Goal: Communication & Community: Answer question/provide support

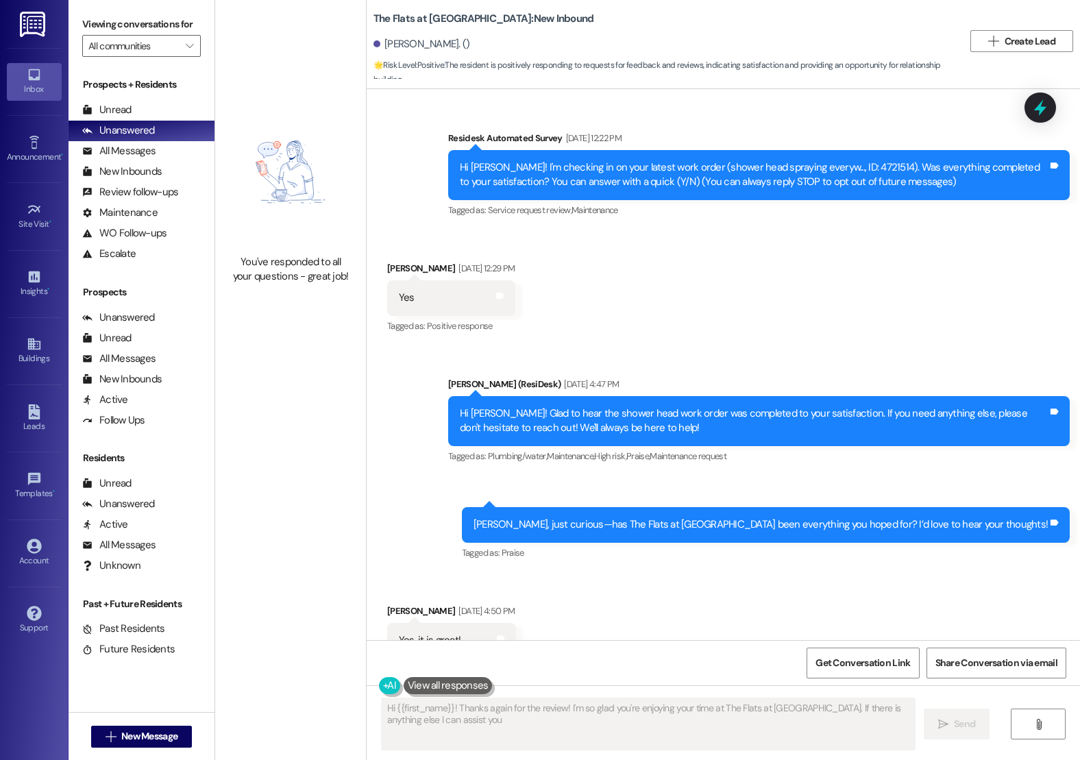
type textarea "Hi {{first_name}}! Thanks again for the review! I'm so glad you're enjoying you…"
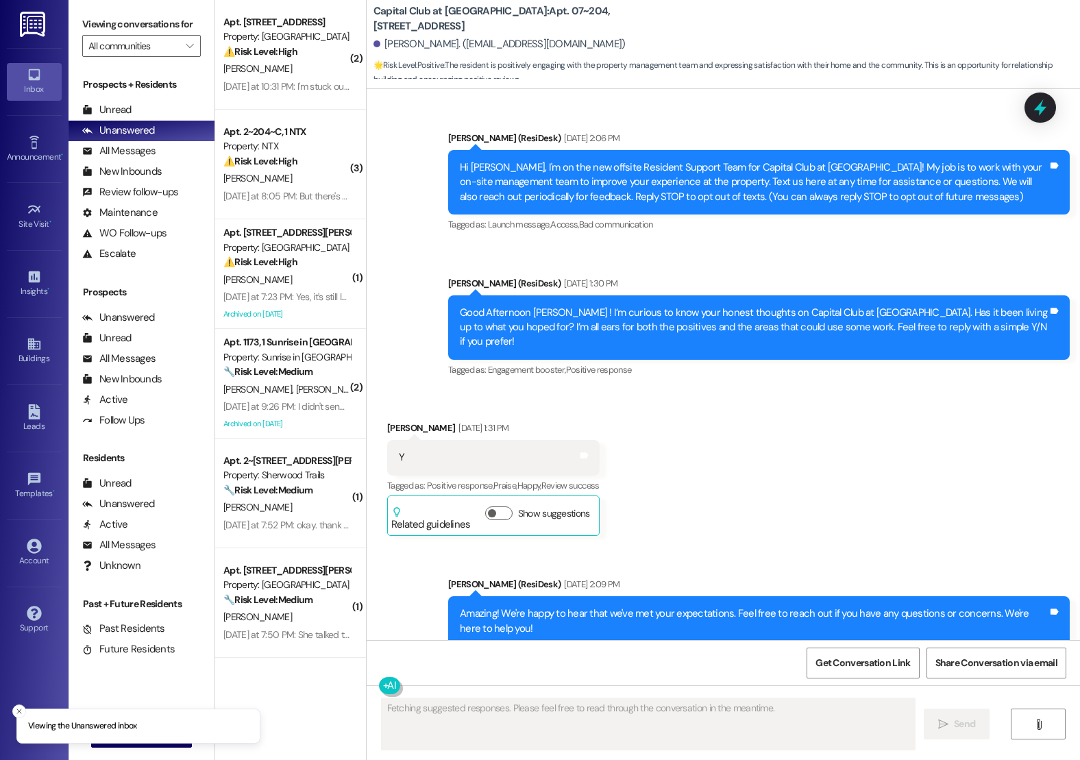
scroll to position [17215, 0]
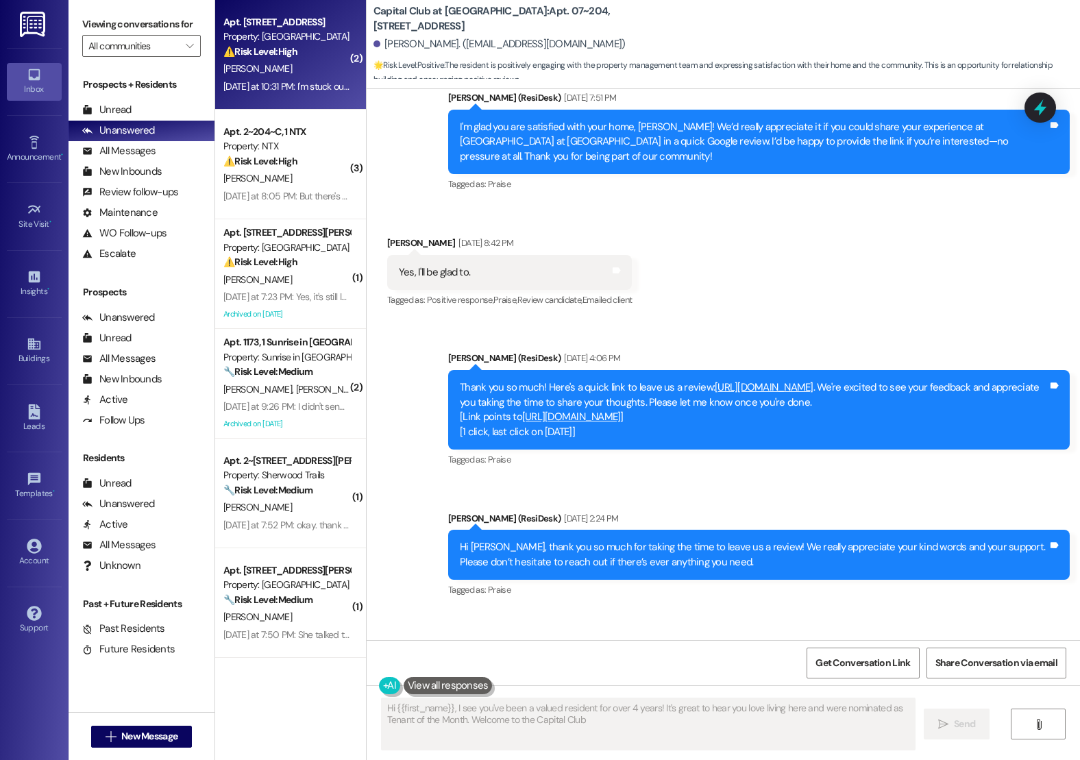
type textarea "Hi {{first_name}}, I see you've been a valued resident for over 4 years! It's g…"
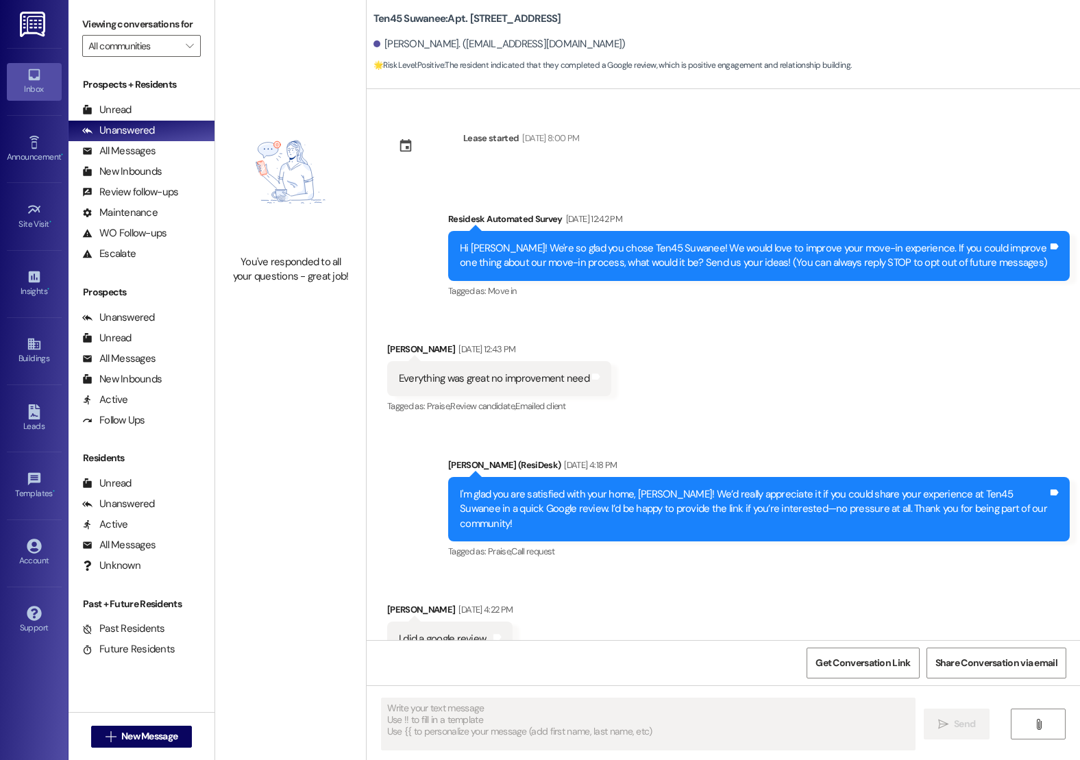
scroll to position [107, 0]
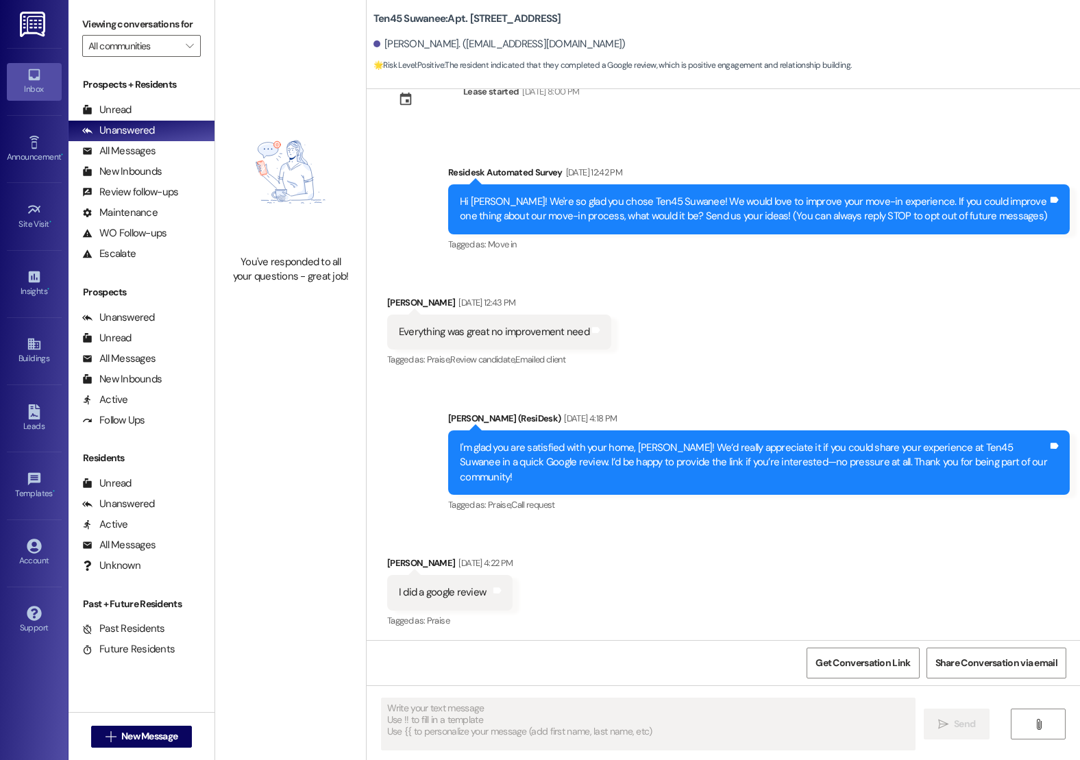
type textarea "Fetching suggested responses. Please feel free to read through the conversation…"
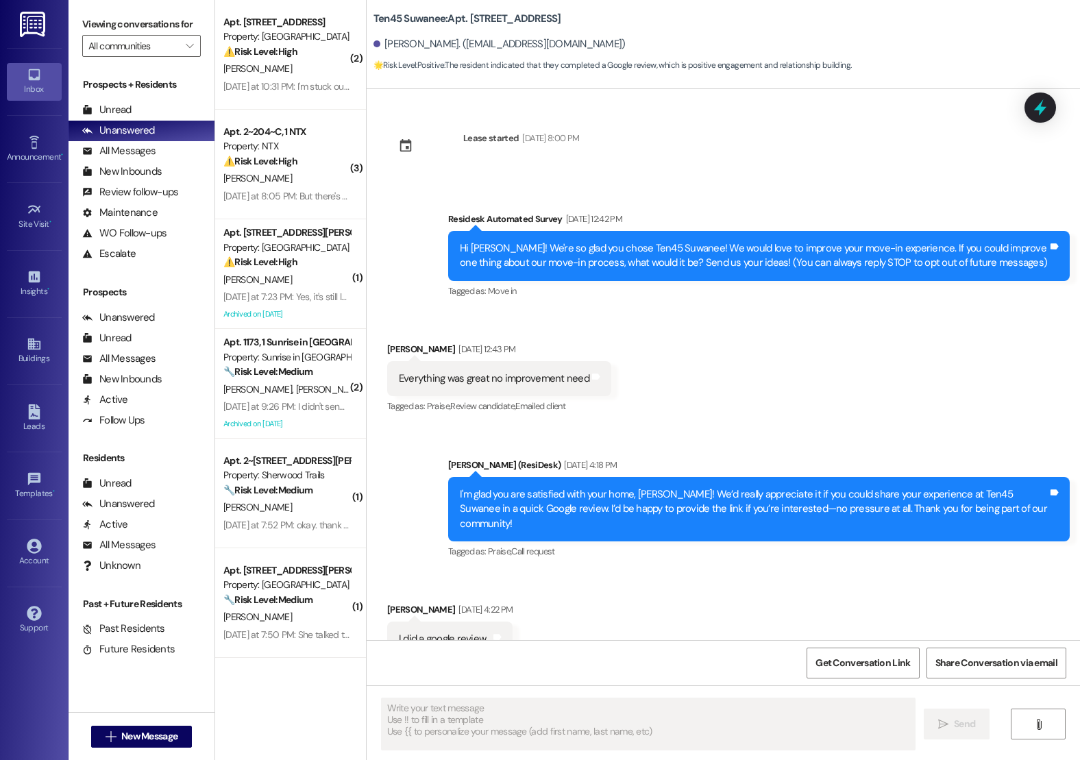
type textarea "Fetching suggested responses. Please feel free to read through the conversation…"
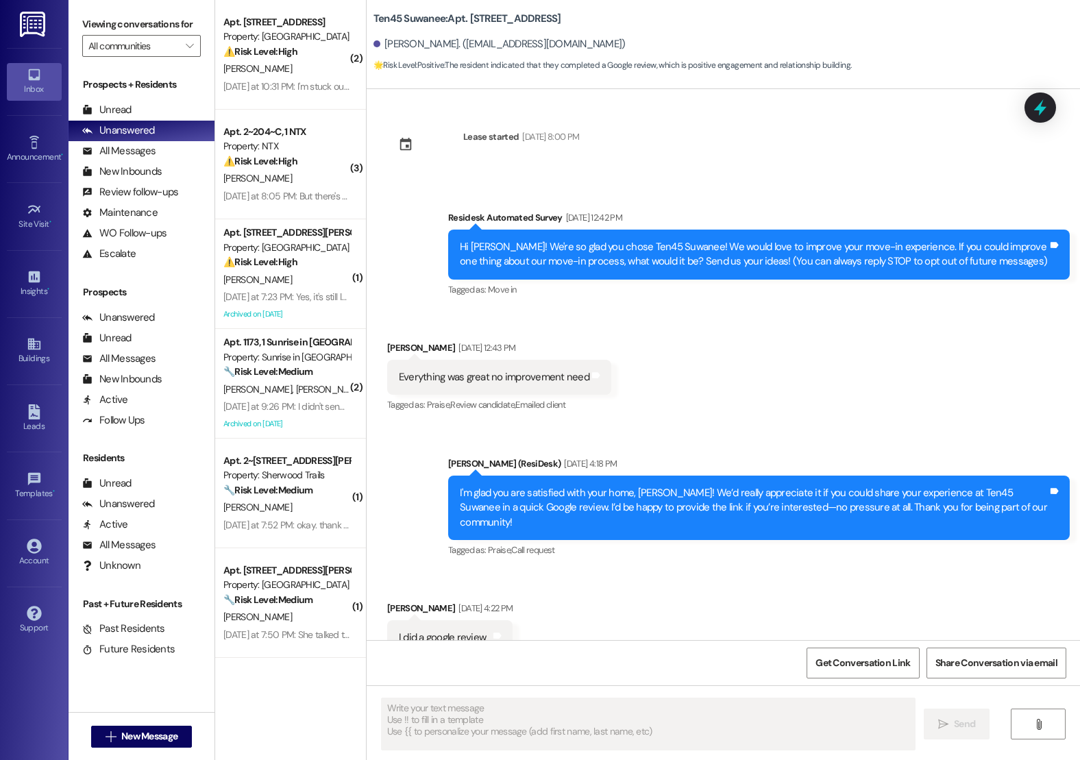
scroll to position [386, 0]
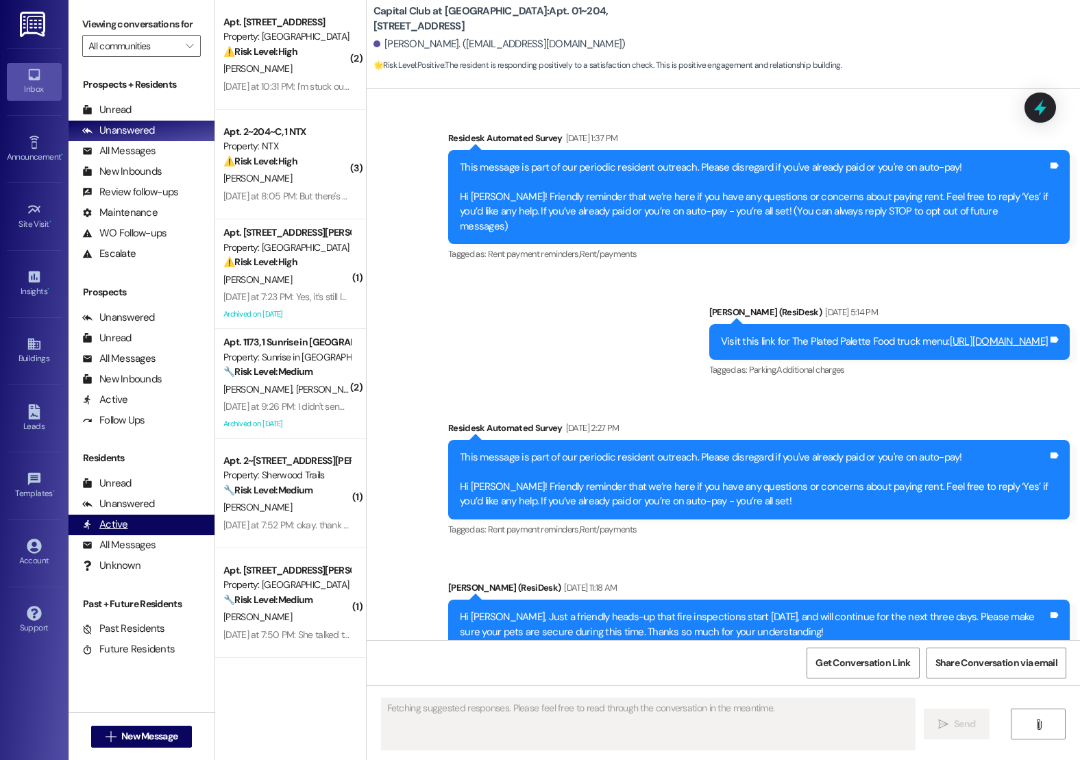
scroll to position [6370, 0]
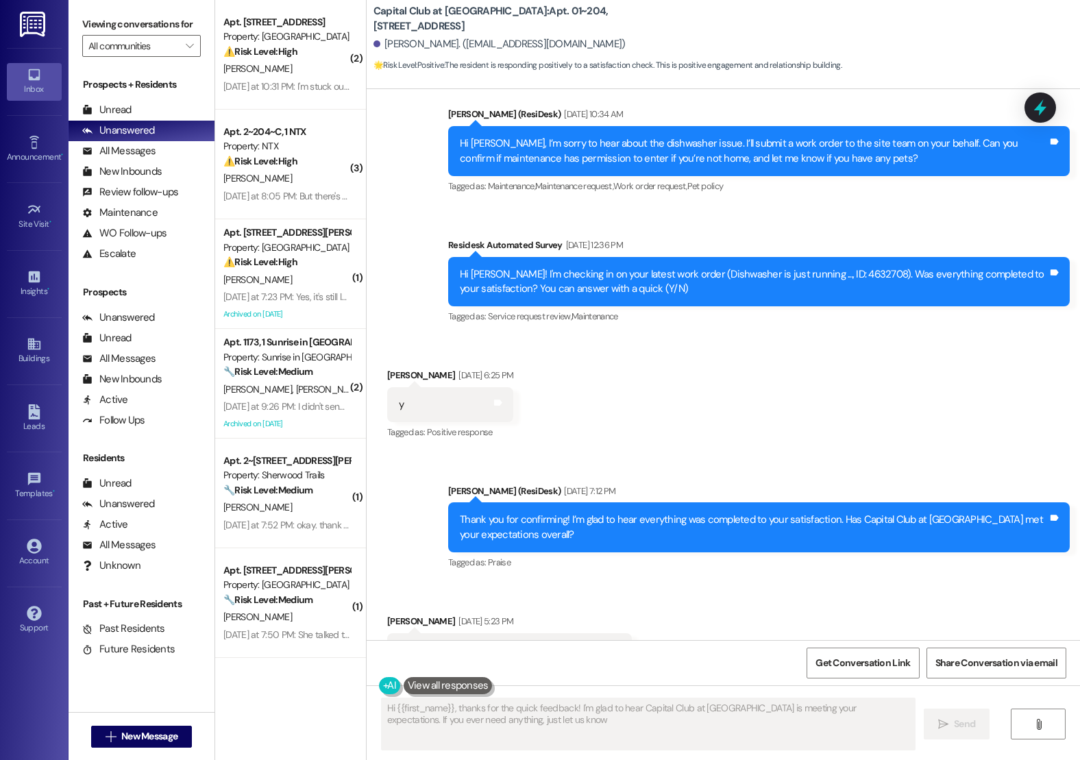
type textarea "Hi {{first_name}}, thanks for the quick feedback! I'm glad to hear Capital Club…"
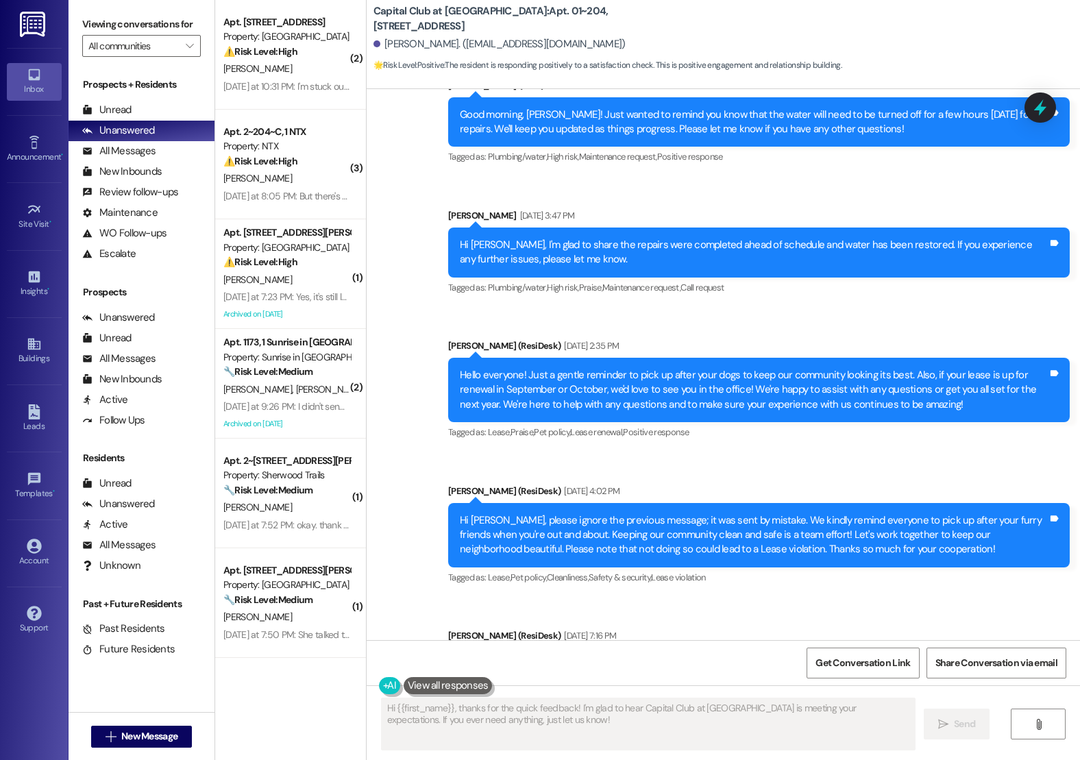
scroll to position [0, 0]
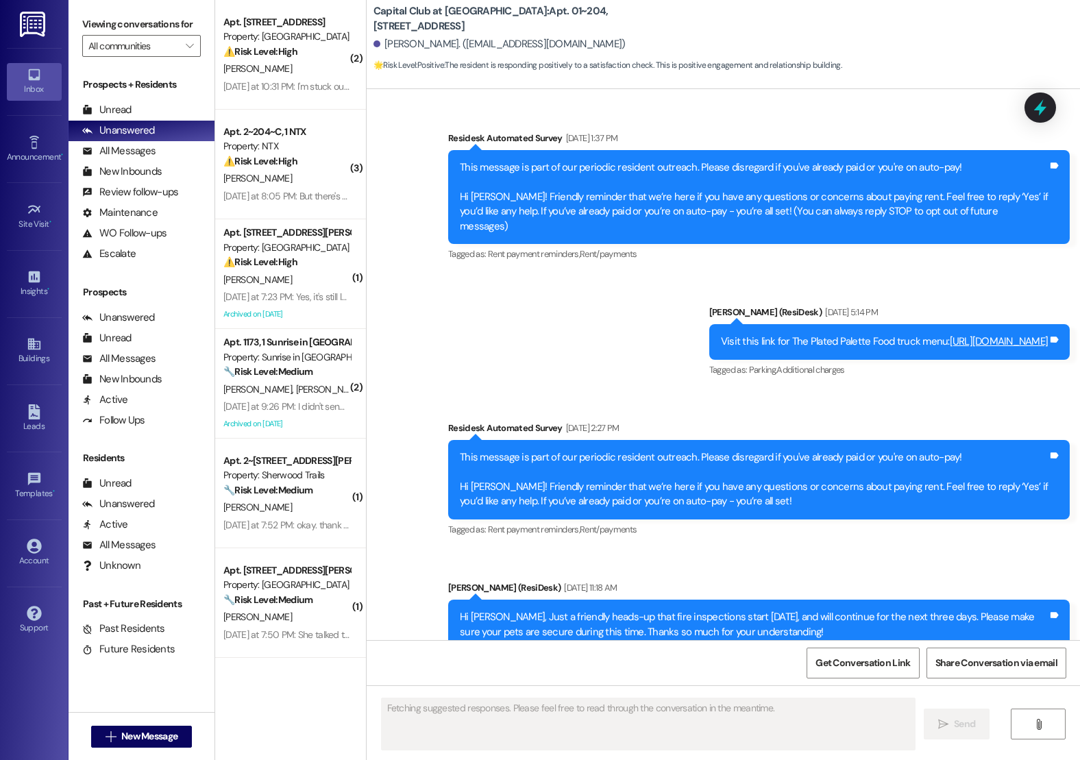
scroll to position [6370, 0]
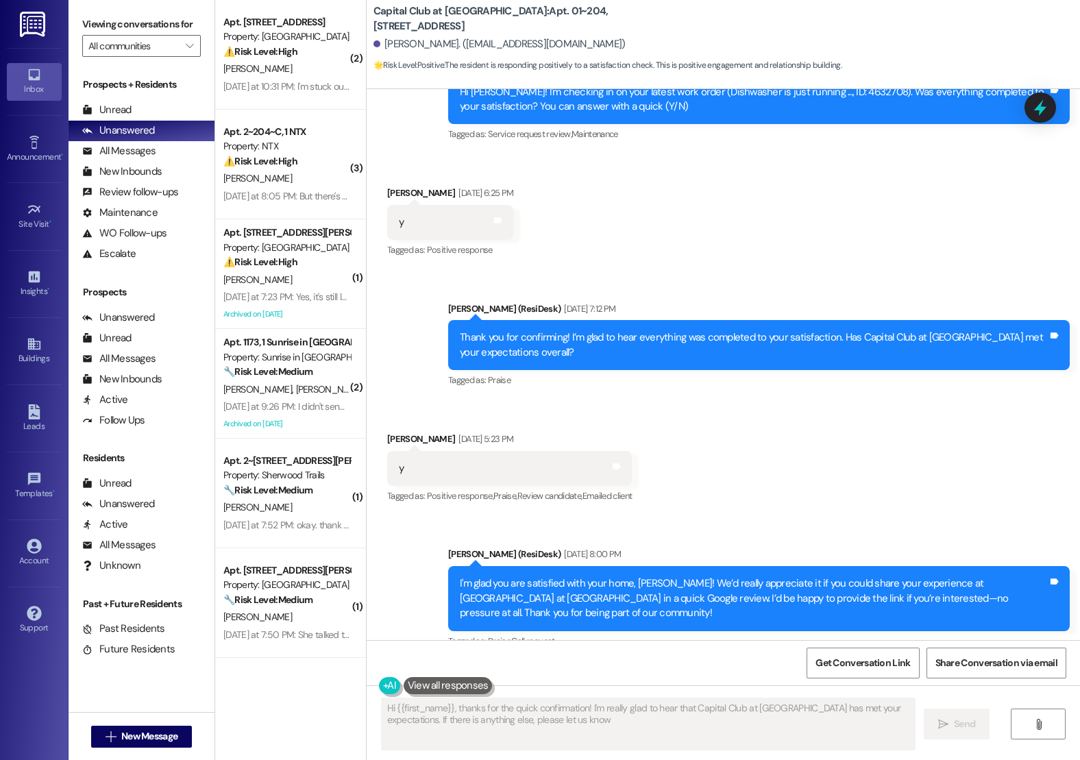
type textarea "Hi {{first_name}}, thanks for the quick confirmation! I'm really glad to hear t…"
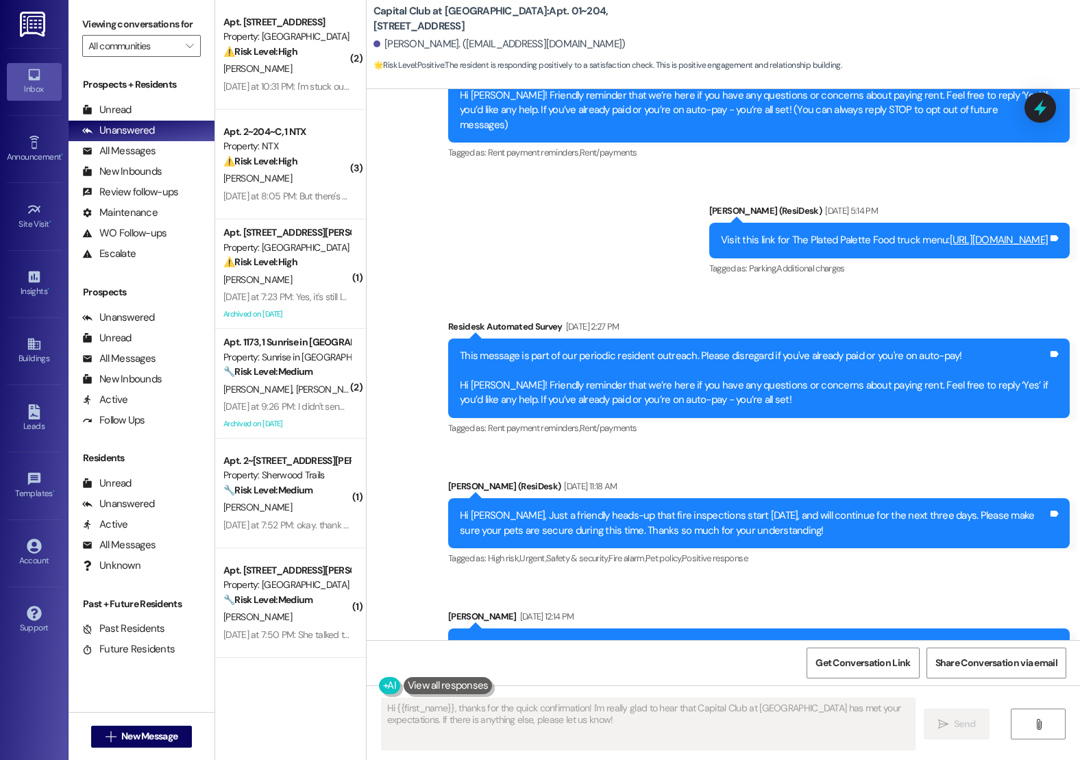
scroll to position [0, 0]
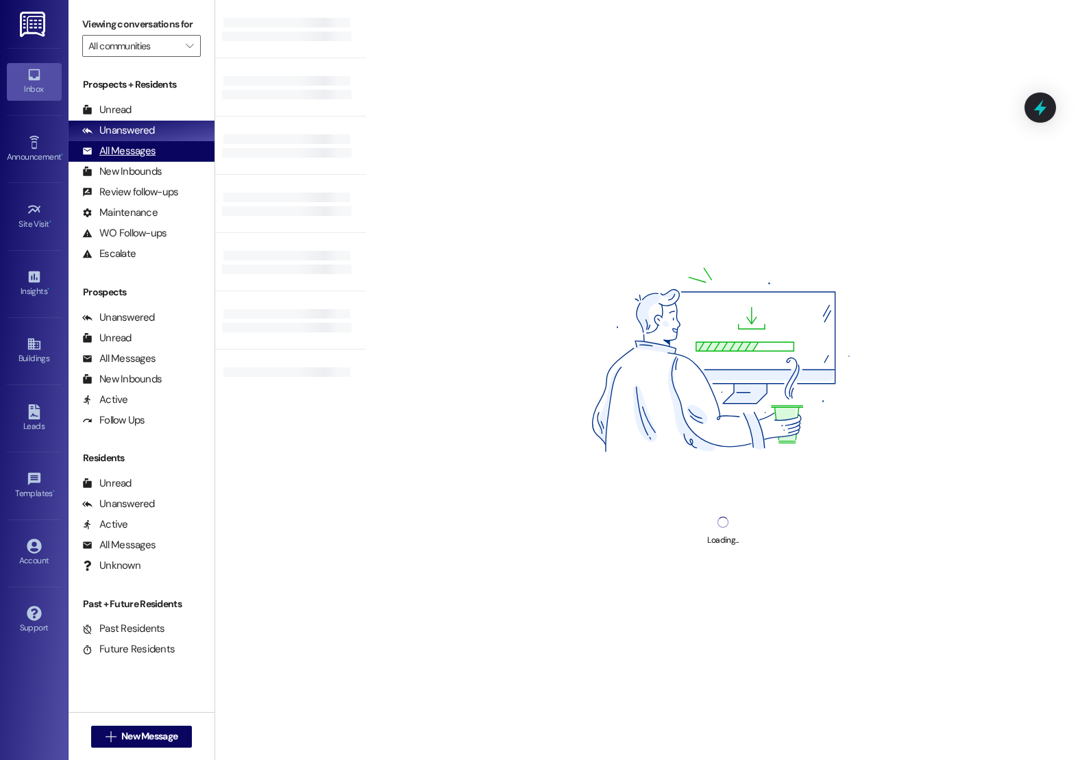
click at [158, 162] on div "All Messages (undefined)" at bounding box center [142, 151] width 146 height 21
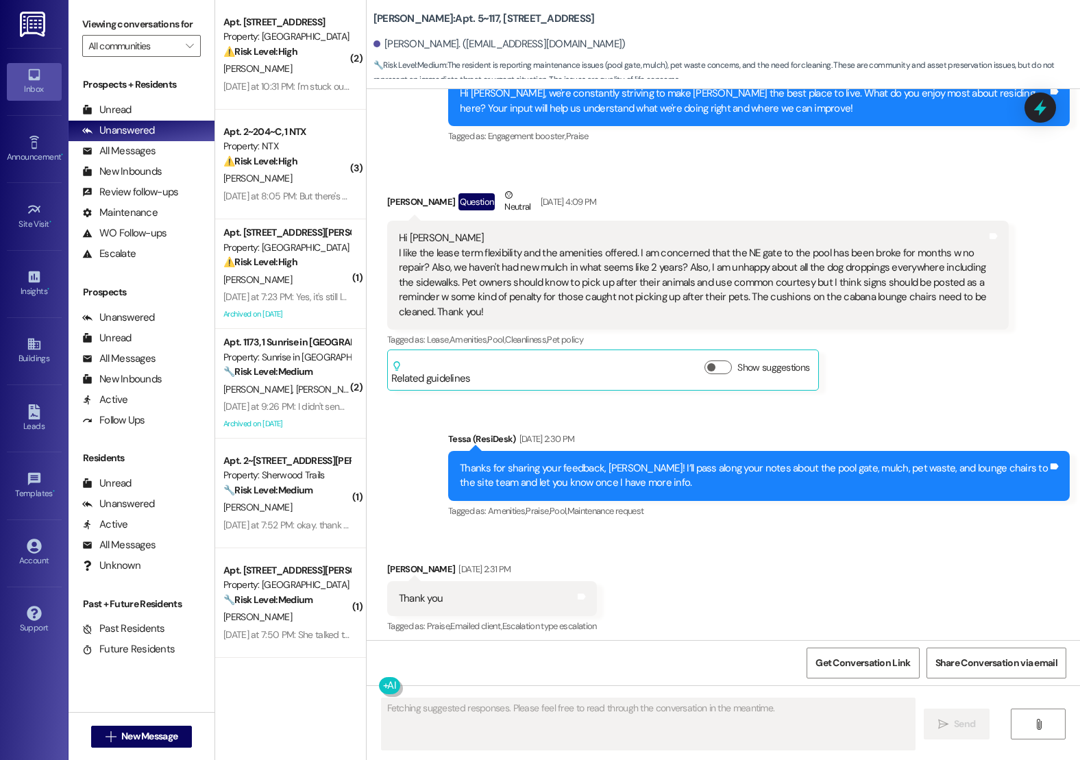
scroll to position [641, 0]
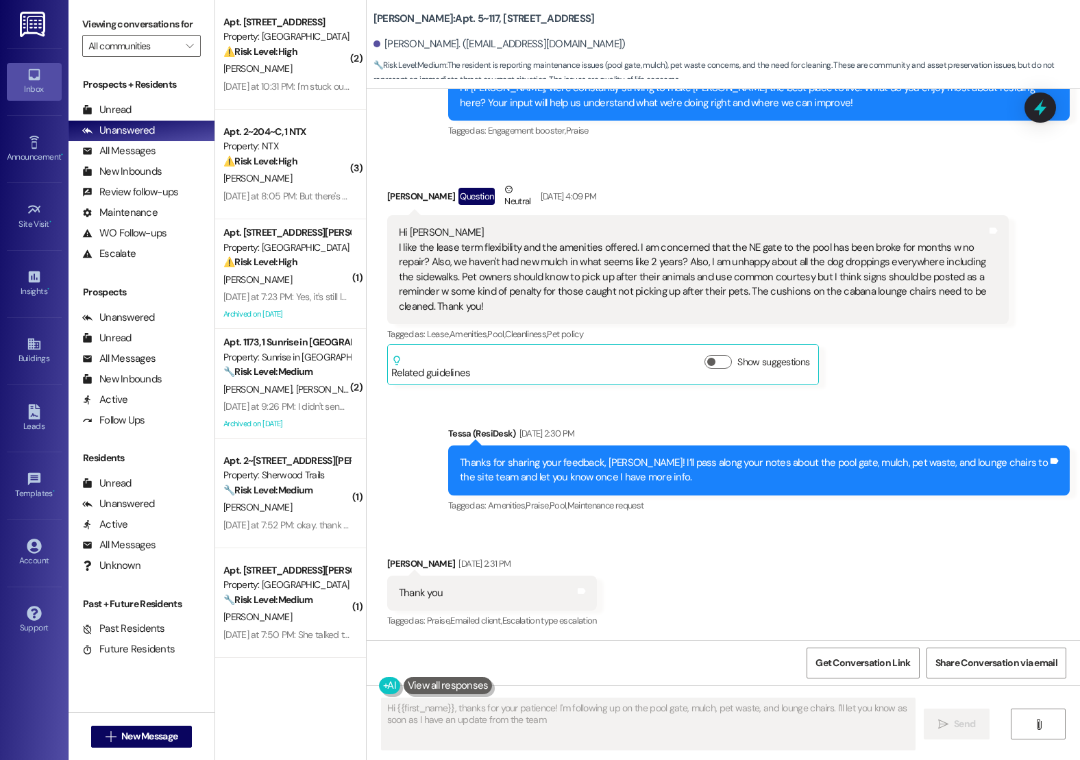
type textarea "Hi {{first_name}}, thanks for your patience! I'm following up on the pool gate,…"
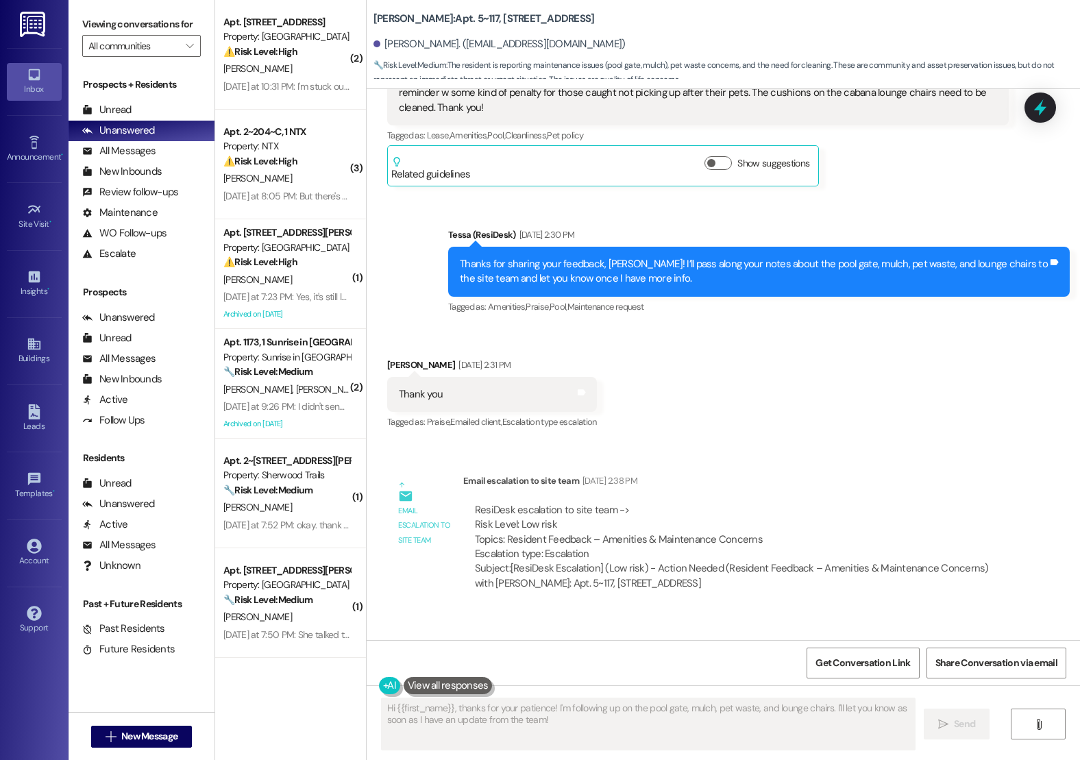
scroll to position [926, 0]
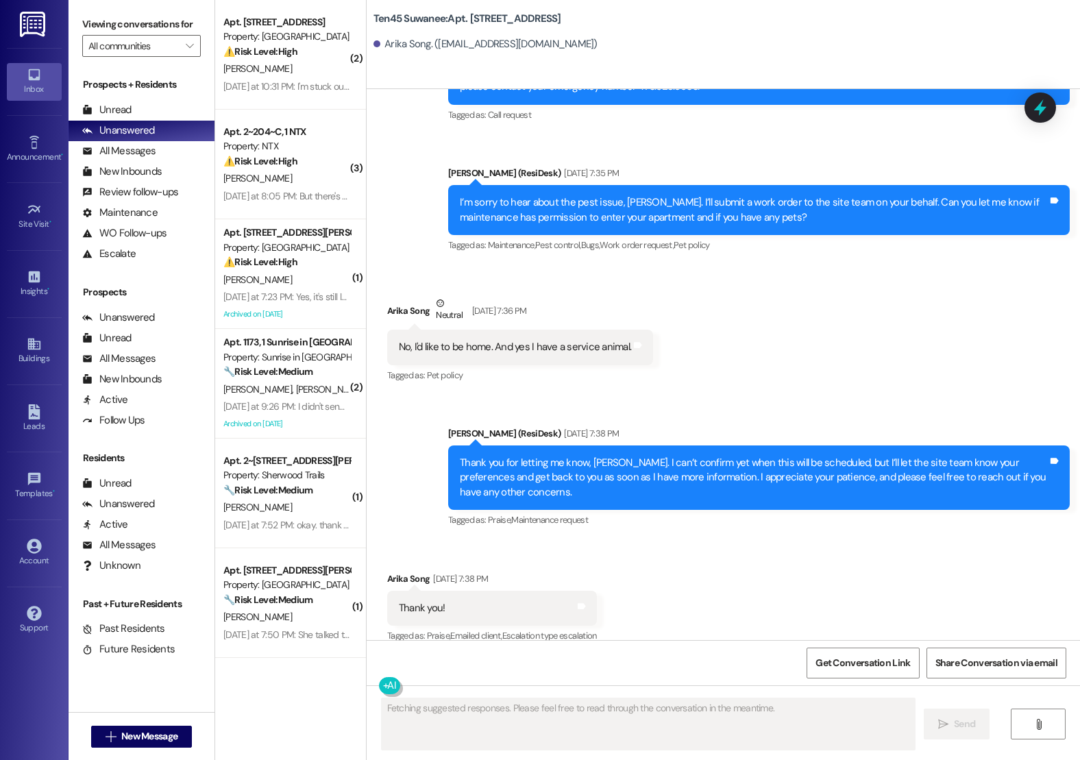
scroll to position [3458, 0]
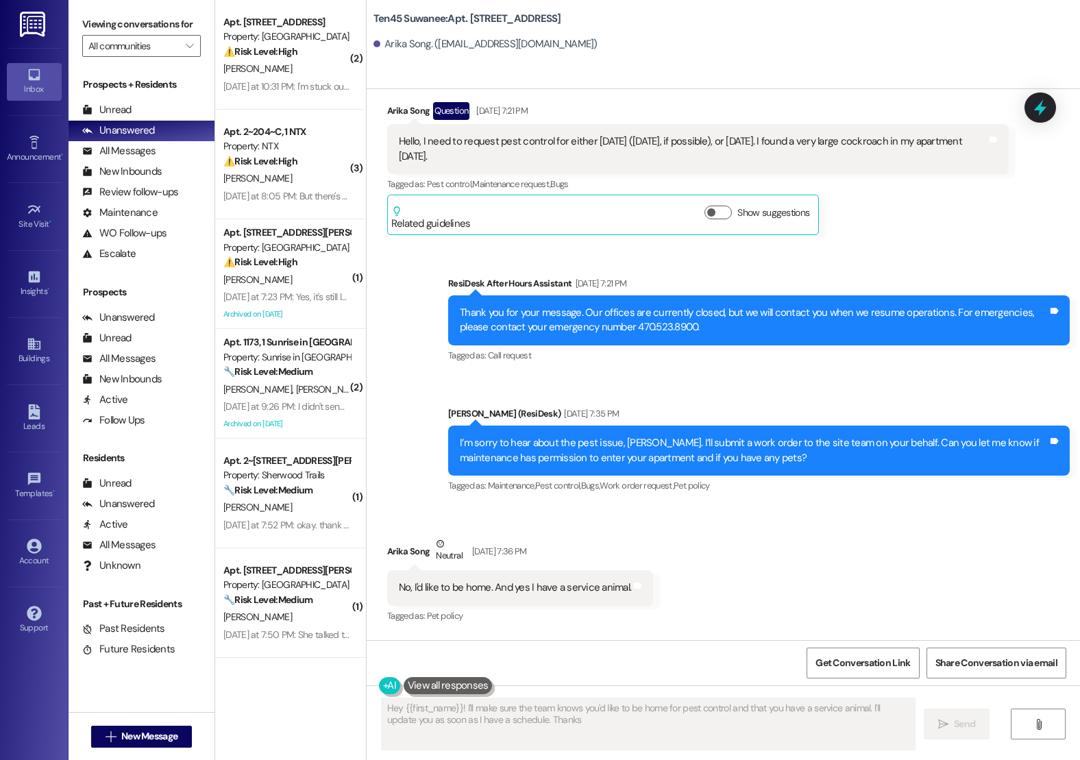
type textarea "Hey {{first_name}}! I'll make sure the team knows you'd like to be home for pes…"
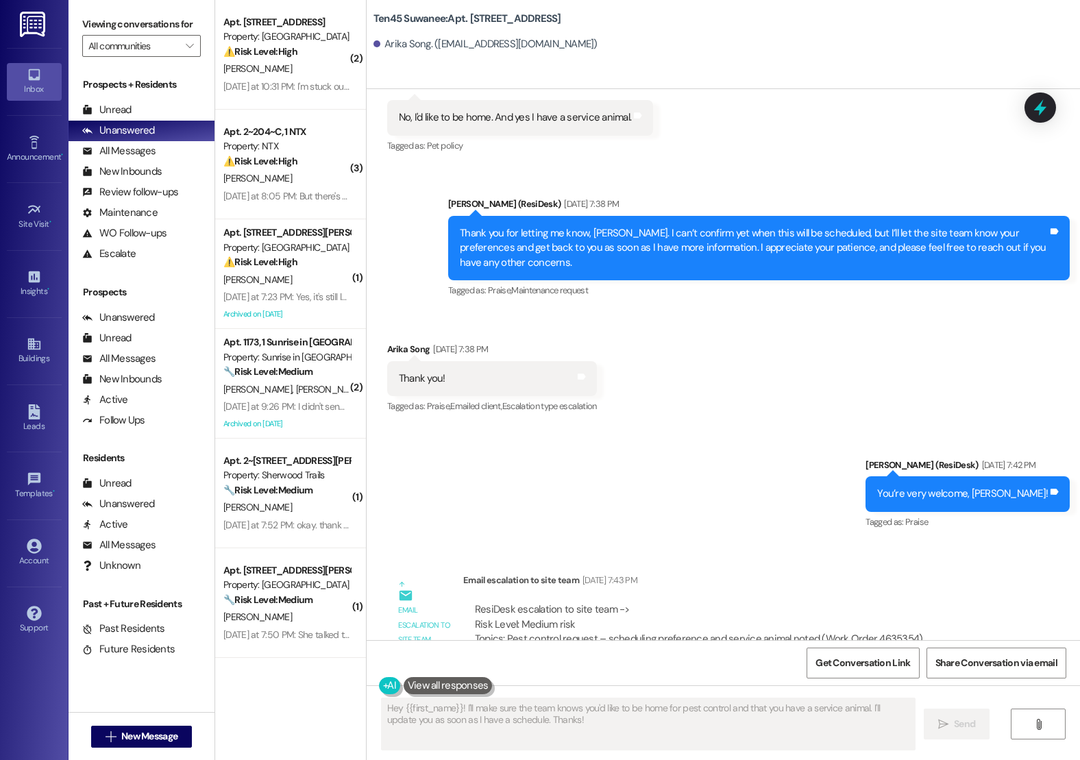
scroll to position [3984, 0]
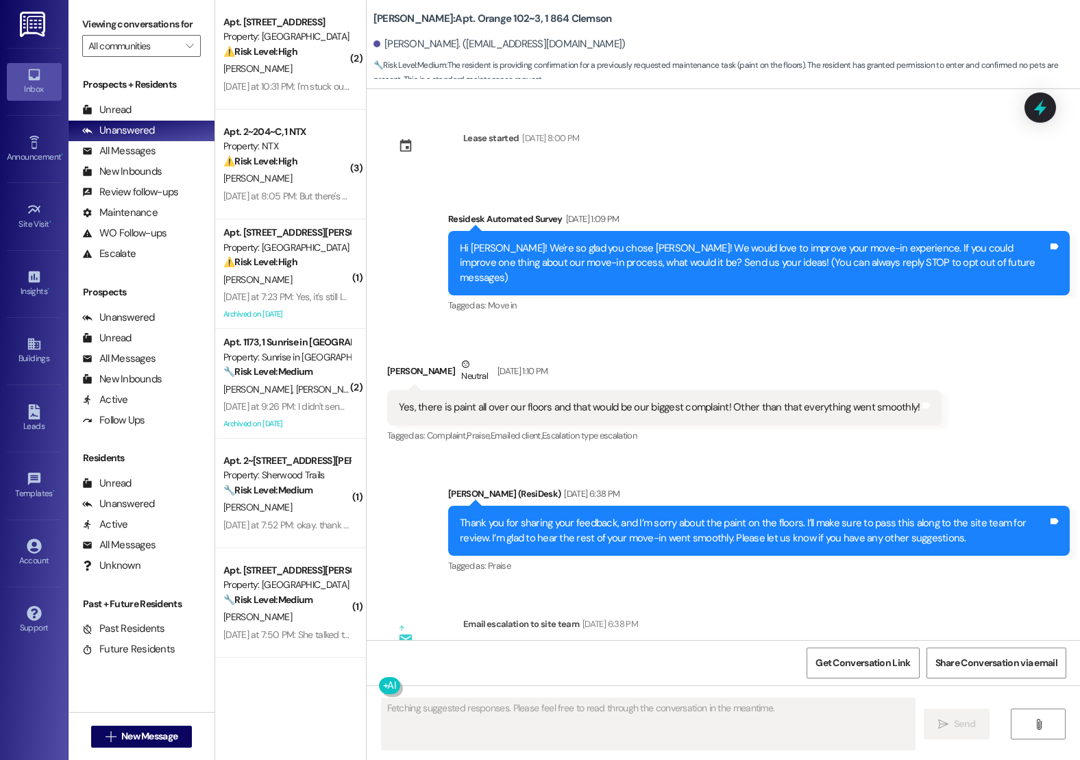
scroll to position [1249, 0]
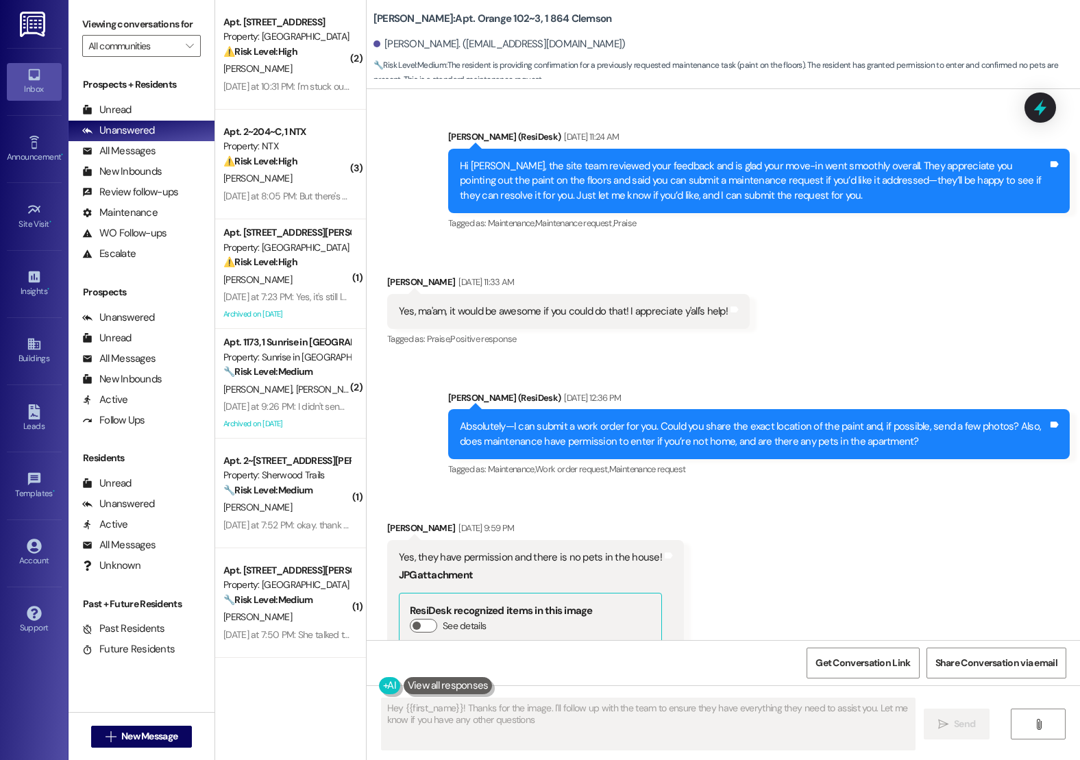
type textarea "Hey {{first_name}}! Thanks for the image. I'll follow up with the team to ensur…"
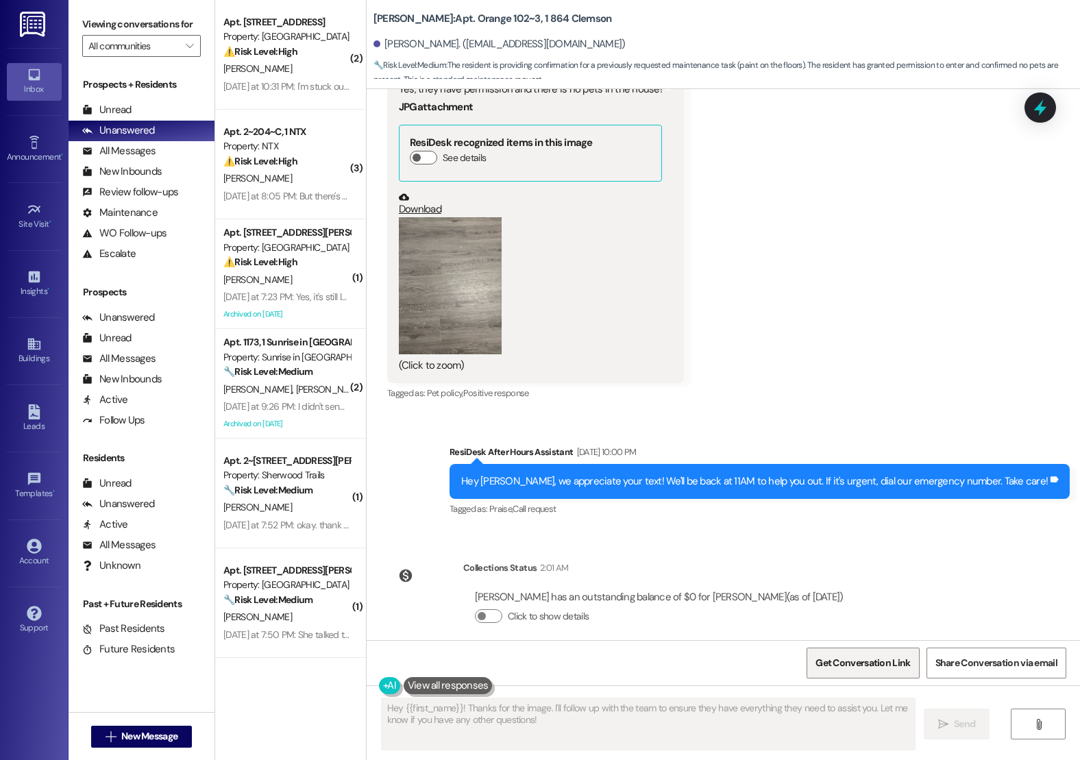
click at [872, 660] on span "Get Conversation Link" at bounding box center [862, 663] width 95 height 14
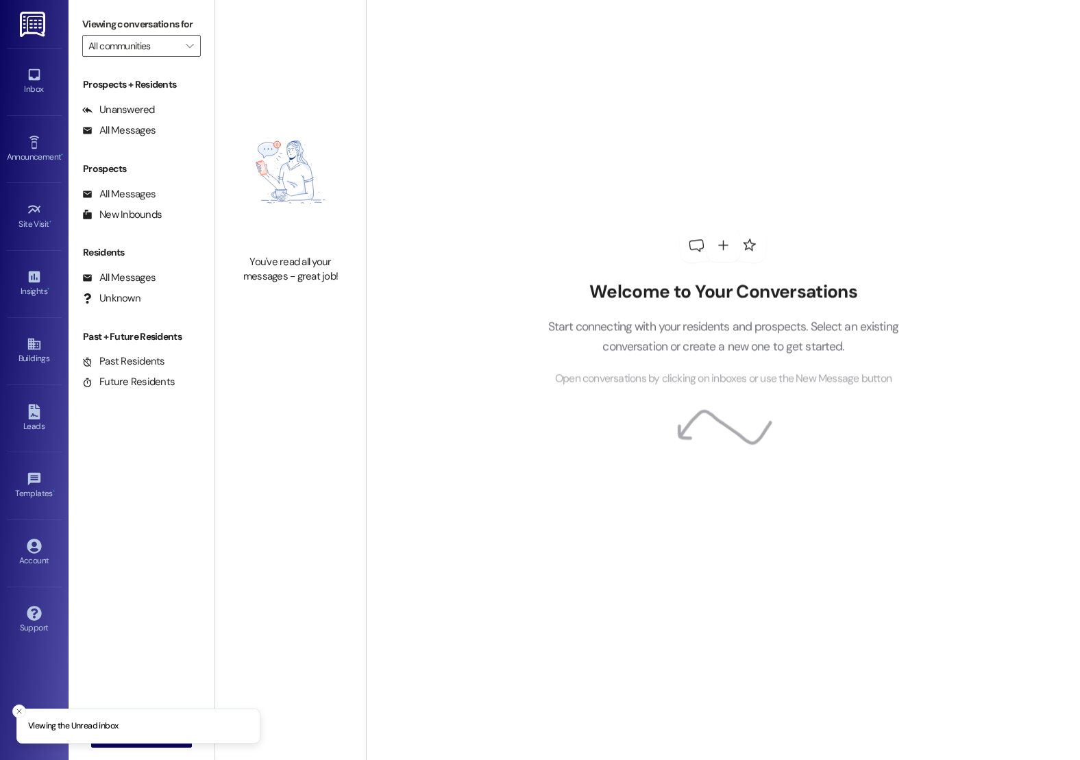
type input "[PERSON_NAME]"
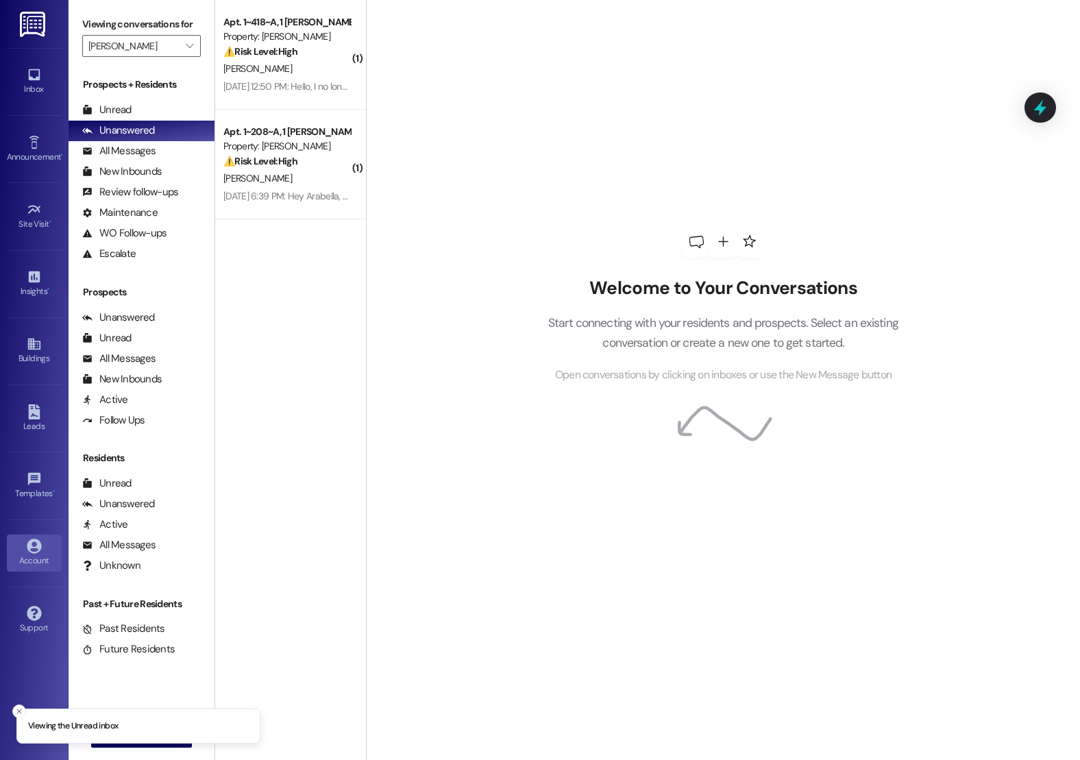
click at [32, 554] on div "Account" at bounding box center [34, 561] width 69 height 14
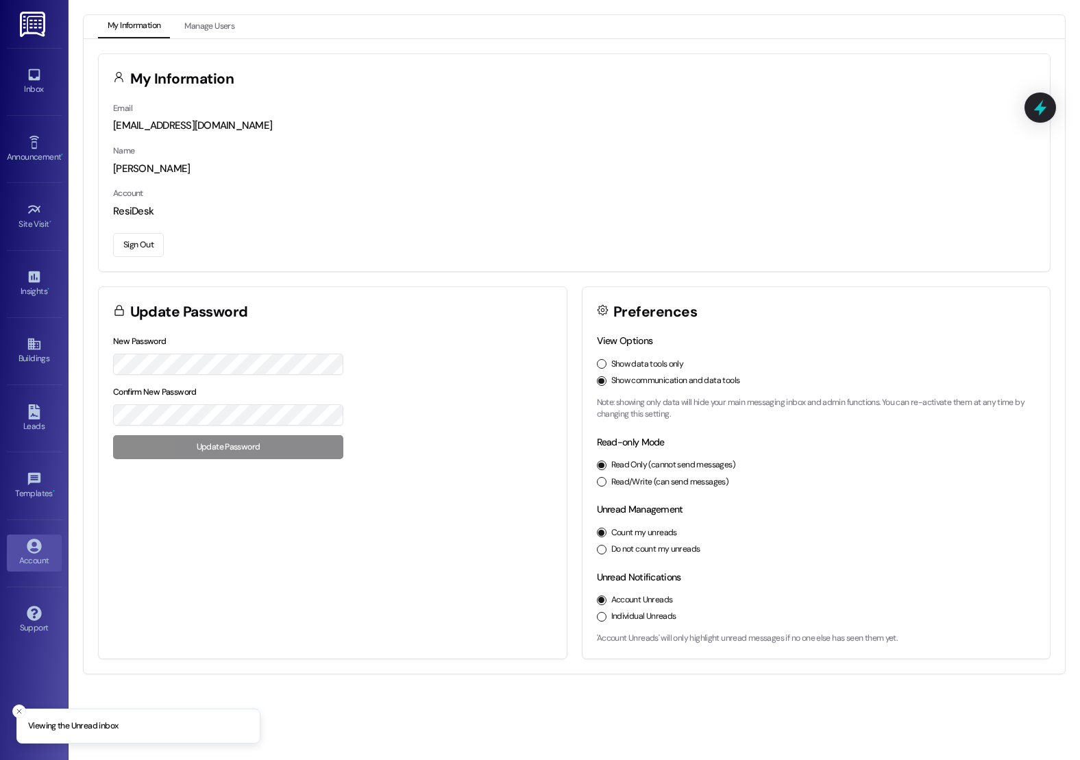
click at [134, 247] on button "Sign Out" at bounding box center [138, 245] width 51 height 24
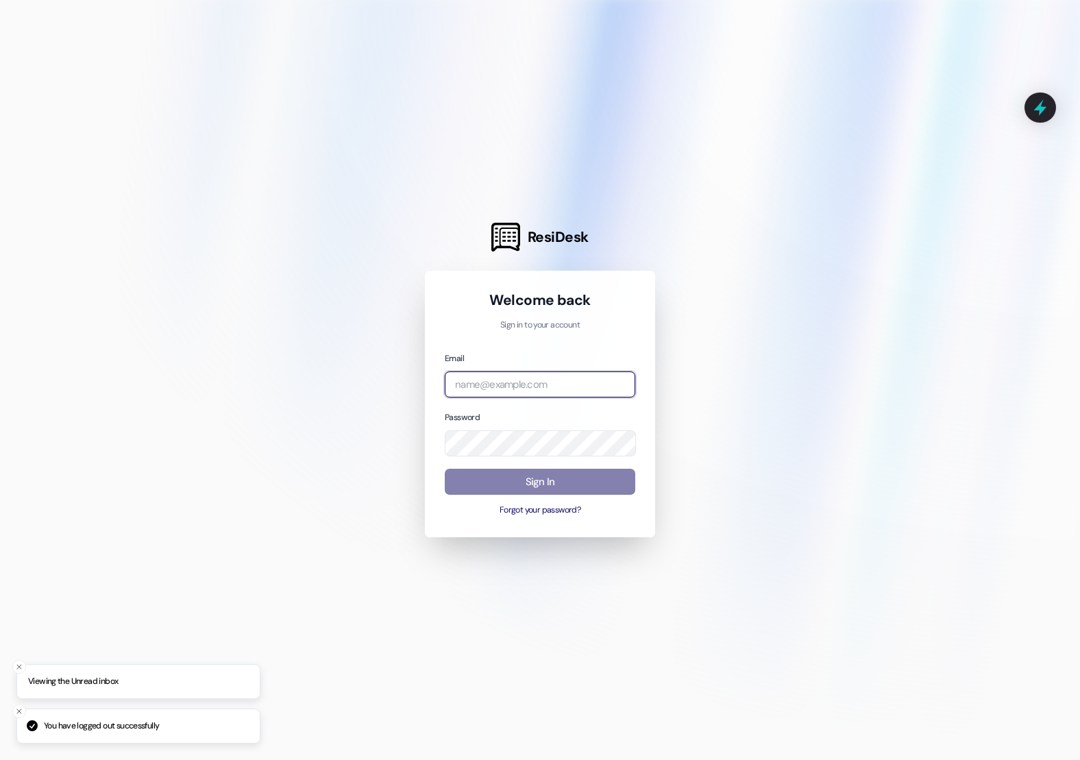
click at [481, 372] on input "email" at bounding box center [540, 384] width 190 height 27
type input "a"
type input "[EMAIL_ADDRESS][DOMAIN_NAME]"
